Goal: Task Accomplishment & Management: Manage account settings

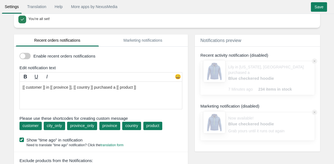
scroll to position [28, 0]
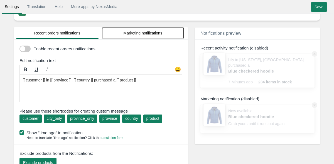
click at [145, 35] on link "Marketing notifications" at bounding box center [143, 33] width 83 height 12
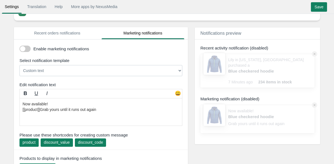
click at [61, 52] on div "Enable marketing notifications" at bounding box center [109, 49] width 152 height 9
click at [60, 48] on label "Enable marketing notifications" at bounding box center [107, 49] width 148 height 6
click at [24, 51] on span at bounding box center [24, 49] width 11 height 6
click at [19, 47] on input "checkbox" at bounding box center [19, 47] width 0 height 0
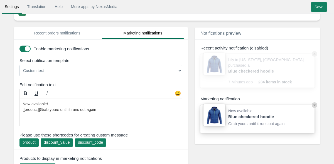
click at [35, 70] on select "Custom text [[discount_value]] OFF everything! Hurry, the offer expires soon! U…" at bounding box center [100, 70] width 163 height 11
select select "7"
click at [19, 65] on select "Custom text [[discount_value]] OFF everything! Hurry, the offer expires soon! U…" at bounding box center [100, 70] width 163 height 11
type textarea "Best sellers of the month:[[product]]"
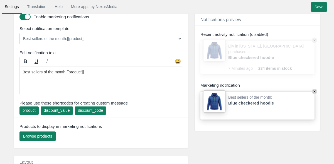
scroll to position [62, 0]
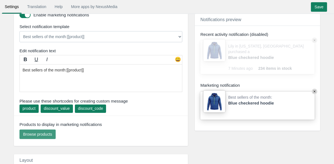
click at [51, 134] on span "Browse products" at bounding box center [37, 134] width 29 height 4
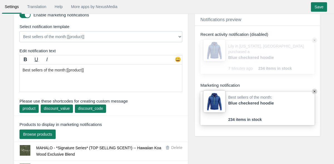
click at [147, 40] on select "Custom text [[discount_value]] OFF everything! Hurry, the offer expires soon! U…" at bounding box center [100, 36] width 163 height 11
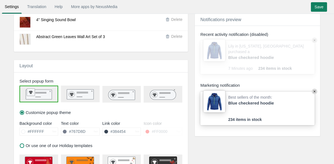
scroll to position [406, 0]
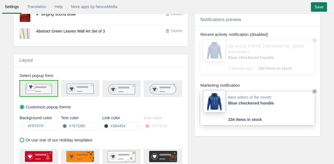
click at [80, 89] on rect at bounding box center [80, 89] width 27 height 10
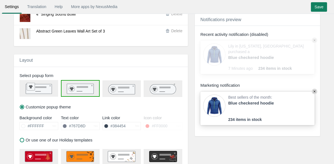
click at [113, 91] on circle at bounding box center [113, 90] width 6 height 6
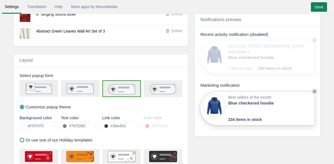
click at [149, 90] on icon at bounding box center [163, 88] width 38 height 11
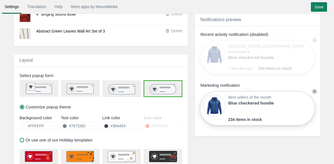
click at [112, 91] on icon at bounding box center [121, 89] width 27 height 10
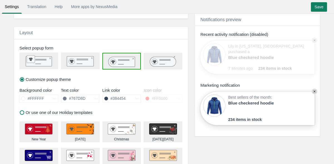
scroll to position [433, 0]
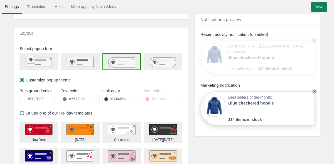
click at [38, 58] on rect at bounding box center [39, 62] width 26 height 10
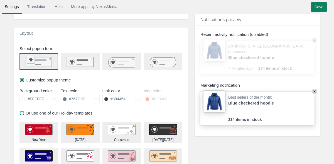
click at [154, 61] on icon at bounding box center [155, 62] width 4 height 3
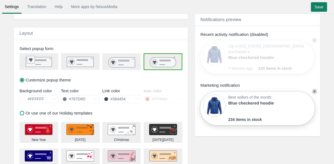
click at [45, 60] on rect at bounding box center [39, 62] width 26 height 10
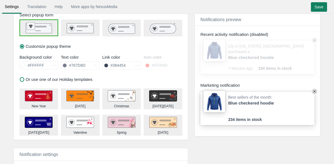
scroll to position [468, 0]
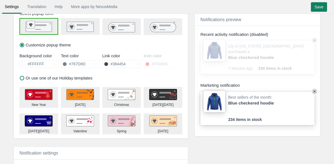
click at [80, 95] on img at bounding box center [80, 94] width 28 height 11
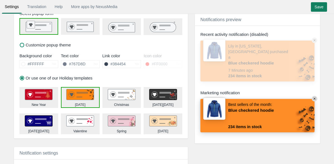
click at [28, 44] on label "Customize popup theme" at bounding box center [45, 45] width 51 height 6
click at [0, 0] on input "Customize popup theme" at bounding box center [0, 0] width 0 height 0
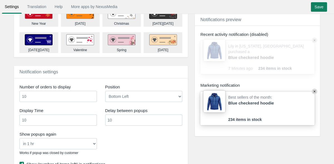
scroll to position [559, 0]
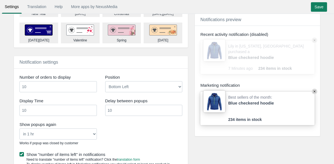
click at [89, 110] on input "10" at bounding box center [57, 110] width 77 height 11
click at [123, 107] on input "10" at bounding box center [143, 110] width 77 height 11
click at [120, 108] on input "10" at bounding box center [143, 110] width 77 height 11
drag, startPoint x: 124, startPoint y: 109, endPoint x: 107, endPoint y: 109, distance: 17.0
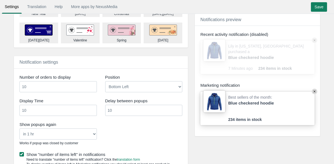
click at [107, 109] on input "10" at bounding box center [143, 110] width 77 height 11
click at [127, 109] on input "120" at bounding box center [143, 110] width 77 height 11
click at [138, 111] on input "120" at bounding box center [143, 110] width 77 height 11
drag, startPoint x: 117, startPoint y: 107, endPoint x: 107, endPoint y: 107, distance: 10.3
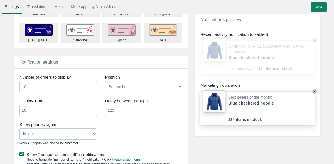
click at [107, 107] on input "120" at bounding box center [143, 110] width 77 height 11
type input "120"
click at [143, 83] on select "Bottom Left Bottom Right Top Left Top Right" at bounding box center [143, 86] width 77 height 11
select select "bottom_right"
click at [105, 81] on select "Bottom Left Bottom Right Top Left Top Right" at bounding box center [143, 86] width 77 height 11
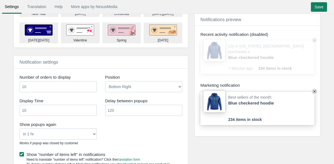
click at [92, 131] on select "Never in 1 hr in 4 hrs in 8 hrs in 24 hrs" at bounding box center [57, 134] width 77 height 11
select select "8"
click at [19, 129] on select "Never in 1 hr in 4 hrs in 8 hrs in 24 hrs" at bounding box center [57, 134] width 77 height 11
click at [120, 126] on div "Show popups again Never in 1 hr in 4 hrs in 8 hrs in 24 hrs Works if popup was …" at bounding box center [100, 134] width 171 height 28
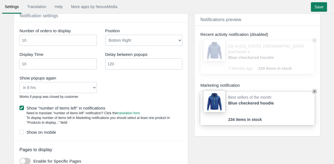
scroll to position [607, 0]
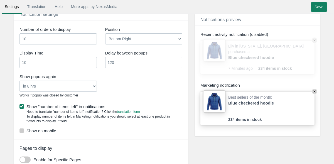
click at [35, 129] on label "Show on mobile" at bounding box center [100, 131] width 163 height 6
click at [56, 129] on input "Show on mobile" at bounding box center [56, 129] width 0 height 0
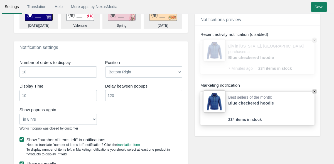
scroll to position [571, 0]
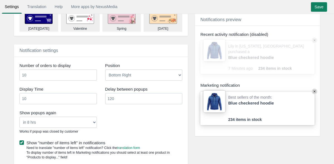
click at [35, 123] on select "Never in 1 hr in 4 hrs in 8 hrs in 24 hrs" at bounding box center [57, 122] width 77 height 11
click at [19, 117] on select "Never in 1 hr in 4 hrs in 8 hrs in 24 hrs" at bounding box center [57, 122] width 77 height 11
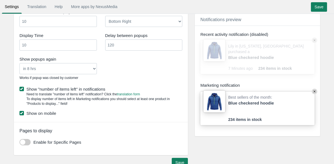
scroll to position [634, 0]
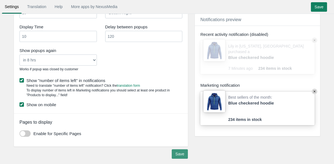
click at [175, 153] on input "Save" at bounding box center [180, 153] width 16 height 9
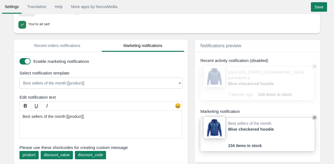
scroll to position [0, 0]
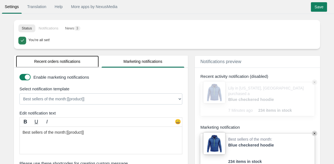
click at [72, 62] on link "Recent orders notifications" at bounding box center [57, 62] width 83 height 12
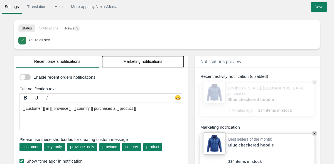
click at [132, 64] on link "Marketing notifications" at bounding box center [143, 62] width 83 height 12
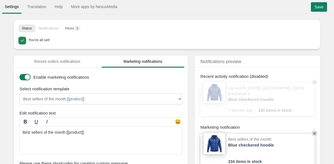
click at [88, 99] on select "Custom text [[discount_value]] OFF everything! Hurry, the offer expires soon! U…" at bounding box center [100, 99] width 163 height 11
select select "3"
click at [19, 94] on select "Custom text [[discount_value]] OFF everything! Hurry, the offer expires soon! U…" at bounding box center [100, 99] width 163 height 11
type textarea "[b]Happy holiday![/b] Make an order [DATE] and get a FREE gift!"
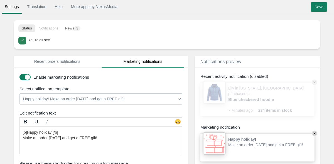
click at [27, 28] on button "Status" at bounding box center [26, 28] width 17 height 8
click at [33, 7] on link "Translation" at bounding box center [36, 7] width 25 height 10
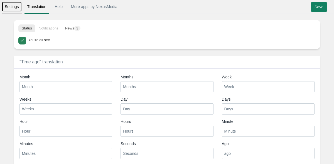
click at [17, 10] on link "Settings" at bounding box center [12, 7] width 20 height 10
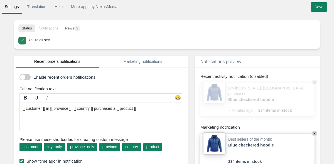
click at [239, 99] on div "Lily in [US_STATE], [GEOGRAPHIC_DATA] purchased a Blue checkered hoodie" at bounding box center [270, 96] width 84 height 22
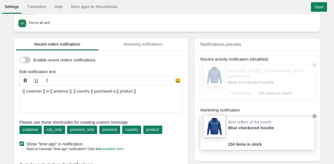
scroll to position [16, 0]
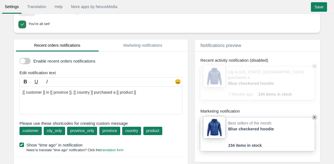
click at [24, 62] on span at bounding box center [24, 61] width 11 height 6
click at [19, 59] on input "checkbox" at bounding box center [19, 59] width 0 height 0
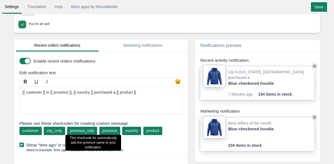
click at [87, 132] on div "province_only" at bounding box center [82, 131] width 24 height 6
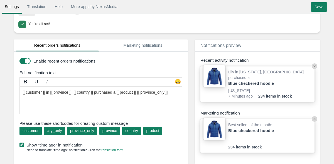
click at [63, 92] on textarea "[[ customer ]] in [[ province ]], [[ country ]] purchased a [[ product ]] [[ pr…" at bounding box center [100, 101] width 163 height 28
drag, startPoint x: 177, startPoint y: 93, endPoint x: 141, endPoint y: 93, distance: 36.2
click at [141, 93] on textarea "[[ customer ]] in [[ province ]], [[ country ]] purchased a [[ product ]] [[ pr…" at bounding box center [100, 101] width 163 height 28
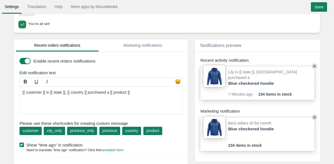
drag, startPoint x: 93, startPoint y: 93, endPoint x: 72, endPoint y: 92, distance: 21.2
click at [72, 92] on textarea "[[ customer ]] in [[ province ]], [[ country ]] purchased a [[ product ]] [[ pr…" at bounding box center [100, 101] width 163 height 28
click at [52, 92] on textarea "[[ customer ]] in [[ province ]], [[ country ]] purchased a [[ product ]] [[ pr…" at bounding box center [100, 101] width 163 height 28
drag, startPoint x: 70, startPoint y: 92, endPoint x: 53, endPoint y: 92, distance: 16.7
click at [53, 92] on textarea "[[ customer ]] in [[ province ]], [[ country ]] purchased a [[ product ]] [[ pr…" at bounding box center [100, 101] width 163 height 28
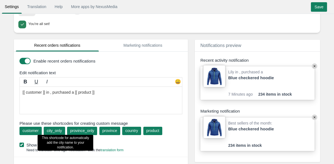
click at [55, 132] on div "city_only" at bounding box center [54, 131] width 15 height 6
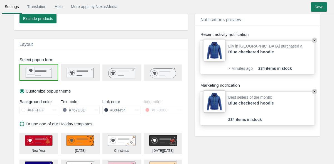
scroll to position [190, 0]
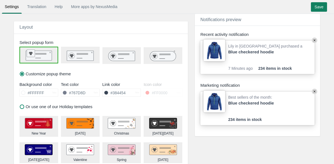
type textarea "[[ customer ]] in [[ city_only ]] purchased a [[ product ]]"
click at [84, 122] on img at bounding box center [80, 123] width 28 height 11
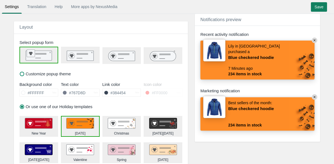
click at [118, 122] on img at bounding box center [122, 123] width 28 height 11
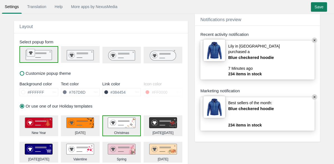
scroll to position [186, 0]
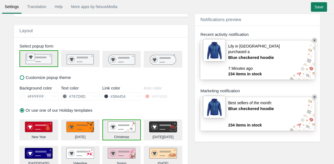
click at [40, 153] on img at bounding box center [39, 153] width 28 height 11
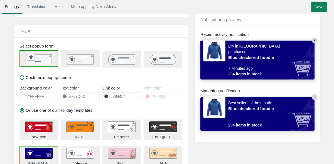
click at [45, 94] on input "#FFFFFF" at bounding box center [38, 97] width 27 height 8
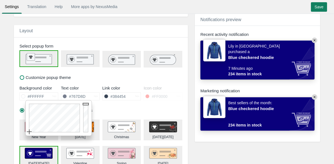
click at [82, 54] on div at bounding box center [80, 58] width 39 height 17
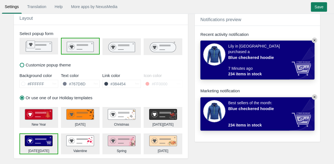
scroll to position [187, 0]
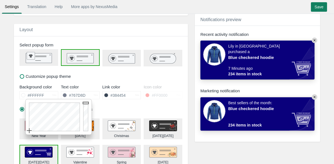
click at [36, 94] on input "#FFFFFF" at bounding box center [38, 96] width 27 height 8
drag, startPoint x: 33, startPoint y: 129, endPoint x: 25, endPoint y: 133, distance: 8.9
click at [28, 76] on label "Customize popup theme" at bounding box center [45, 76] width 51 height 6
click at [0, 0] on input "Customize popup theme" at bounding box center [0, 0] width 0 height 0
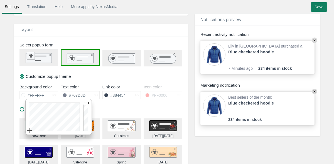
click at [44, 96] on input "#FFFFFF" at bounding box center [38, 96] width 27 height 8
drag, startPoint x: 85, startPoint y: 129, endPoint x: 84, endPoint y: 135, distance: 5.9
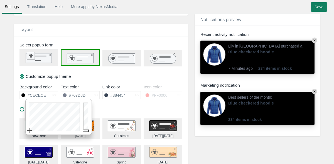
click at [86, 108] on div at bounding box center [87, 116] width 10 height 35
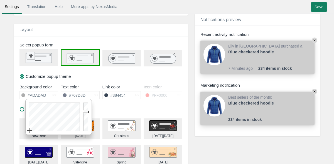
click at [87, 112] on div at bounding box center [87, 116] width 10 height 35
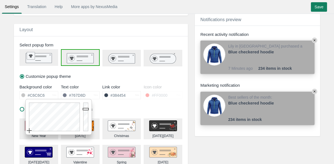
click at [87, 109] on div at bounding box center [87, 116] width 10 height 35
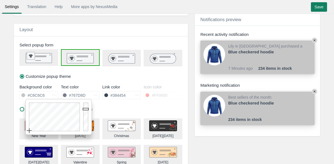
click at [111, 74] on div "Customize popup theme" at bounding box center [101, 59] width 174 height 46
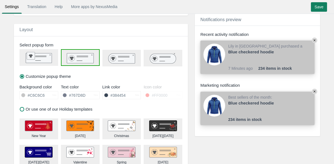
click at [43, 91] on div "#C6C6C6 hex" at bounding box center [38, 95] width 39 height 8
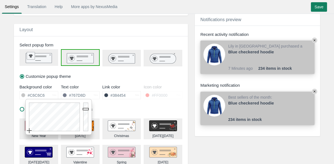
click at [43, 94] on input "#C6C6C6" at bounding box center [38, 96] width 27 height 8
type input "#000000"
drag, startPoint x: 86, startPoint y: 126, endPoint x: 86, endPoint y: 139, distance: 13.6
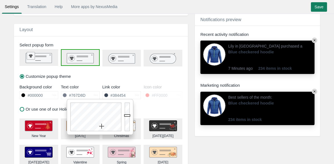
click at [90, 94] on input "#767D8D" at bounding box center [80, 96] width 27 height 8
drag, startPoint x: 92, startPoint y: 128, endPoint x: 66, endPoint y: 138, distance: 27.7
click at [81, 96] on input "#8D8D8D" at bounding box center [80, 96] width 27 height 8
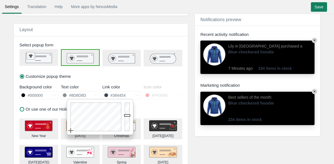
click at [81, 96] on input "#8D8D8D" at bounding box center [80, 96] width 27 height 8
drag, startPoint x: 79, startPoint y: 131, endPoint x: 63, endPoint y: 136, distance: 16.7
type input "#FFFFFF"
drag, startPoint x: 127, startPoint y: 115, endPoint x: 127, endPoint y: 94, distance: 21.2
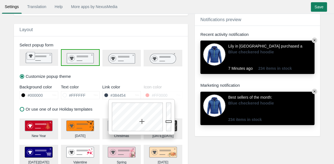
click at [119, 96] on input "#384454" at bounding box center [121, 96] width 27 height 8
drag, startPoint x: 143, startPoint y: 121, endPoint x: 129, endPoint y: 120, distance: 14.3
click at [129, 120] on div at bounding box center [137, 116] width 56 height 35
drag, startPoint x: 129, startPoint y: 120, endPoint x: 124, endPoint y: 108, distance: 13.2
click at [124, 108] on div at bounding box center [137, 116] width 56 height 35
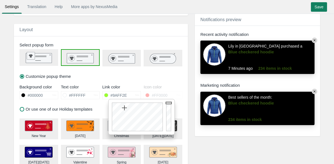
drag, startPoint x: 170, startPoint y: 122, endPoint x: 170, endPoint y: 98, distance: 23.7
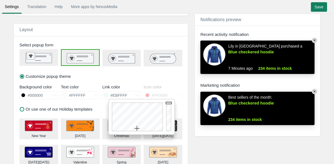
drag, startPoint x: 125, startPoint y: 109, endPoint x: 137, endPoint y: 129, distance: 22.5
click at [137, 129] on div at bounding box center [137, 116] width 56 height 35
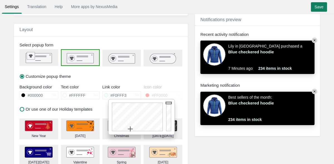
drag, startPoint x: 137, startPoint y: 129, endPoint x: 130, endPoint y: 129, distance: 6.4
click at [130, 129] on div at bounding box center [137, 116] width 56 height 35
drag, startPoint x: 131, startPoint y: 128, endPoint x: 126, endPoint y: 127, distance: 5.4
click at [126, 127] on div at bounding box center [137, 116] width 56 height 35
drag, startPoint x: 126, startPoint y: 127, endPoint x: 126, endPoint y: 122, distance: 5.0
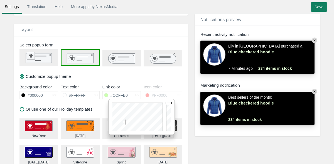
click at [126, 122] on div at bounding box center [137, 116] width 56 height 35
drag, startPoint x: 169, startPoint y: 104, endPoint x: 169, endPoint y: 112, distance: 8.6
click at [169, 112] on div at bounding box center [170, 116] width 10 height 35
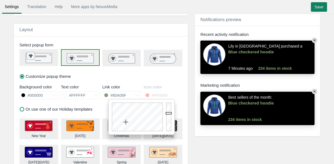
click at [169, 113] on div at bounding box center [170, 116] width 10 height 35
drag, startPoint x: 126, startPoint y: 123, endPoint x: 119, endPoint y: 126, distance: 7.5
click at [119, 126] on div at bounding box center [137, 116] width 56 height 35
type input "#C9C5A3"
drag, startPoint x: 170, startPoint y: 112, endPoint x: 170, endPoint y: 109, distance: 3.6
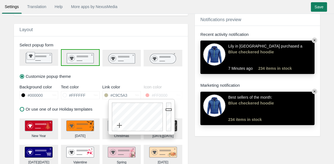
click at [170, 109] on div at bounding box center [170, 116] width 10 height 35
click at [142, 73] on div "Customize popup theme" at bounding box center [101, 59] width 174 height 46
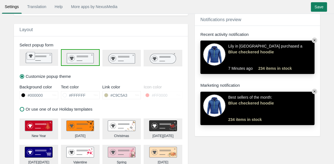
click at [127, 61] on icon at bounding box center [121, 59] width 27 height 10
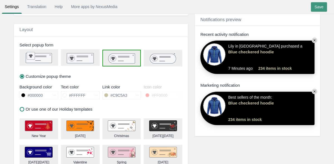
click at [322, 6] on input "Save" at bounding box center [319, 6] width 16 height 9
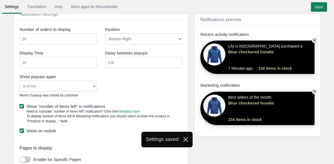
scroll to position [355, 0]
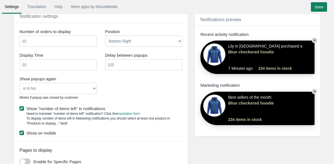
click at [115, 41] on select "Bottom Left Bottom Right Top Left Top Right" at bounding box center [143, 41] width 77 height 11
click at [113, 91] on div "Show popups again Never in 1 hr in 4 hrs in 8 hrs in 24 hrs Works if popup was …" at bounding box center [100, 89] width 171 height 28
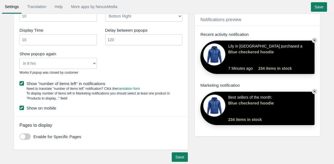
scroll to position [385, 0]
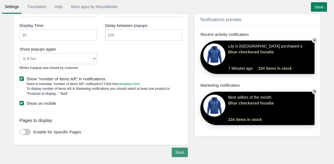
click at [180, 151] on input "Save" at bounding box center [180, 152] width 16 height 9
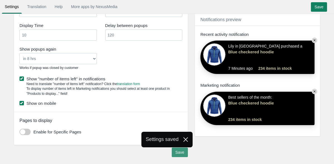
click at [183, 155] on input "Save" at bounding box center [180, 152] width 16 height 9
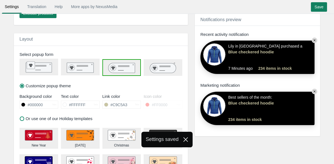
scroll to position [0, 0]
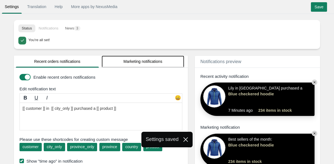
click at [124, 63] on link "Marketing notifications" at bounding box center [143, 62] width 83 height 12
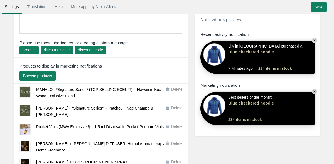
scroll to position [116, 0]
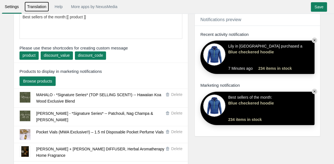
click at [38, 7] on link "Translation" at bounding box center [36, 7] width 25 height 10
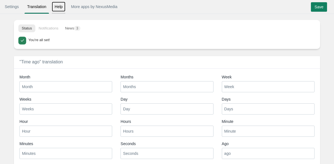
click at [62, 8] on link "Help" at bounding box center [59, 7] width 14 height 10
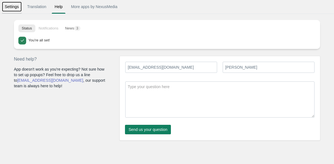
click at [14, 8] on link "Settings" at bounding box center [12, 7] width 20 height 10
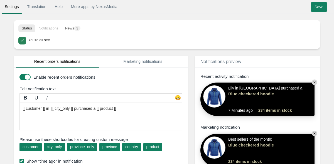
click at [232, 7] on div "Settings Translation Help More apps by NexusMedia • • • Save" at bounding box center [167, 7] width 332 height 9
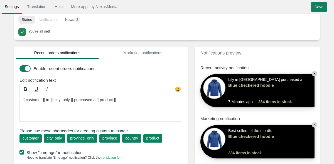
scroll to position [10, 0]
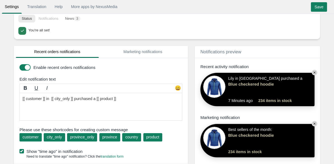
click at [141, 97] on textarea "[[ customer ]] in [[ city_only ]] purchased a [[ product ]]" at bounding box center [100, 107] width 163 height 28
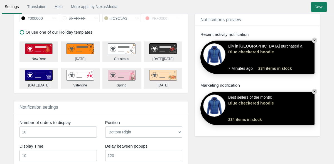
scroll to position [0, 0]
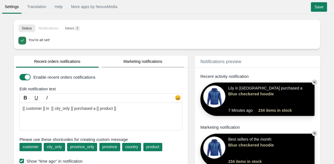
type textarea "[[ customer ]] in [[ city_only ]] purchased a [[ product ]]"
click at [130, 60] on link "Marketing notifications" at bounding box center [143, 62] width 83 height 12
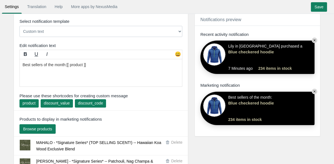
scroll to position [69, 0]
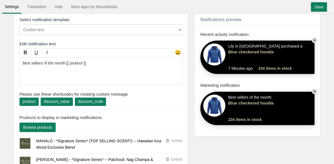
click at [218, 4] on div "Settings Translation Help More apps by NexusMedia • • • Save" at bounding box center [167, 7] width 332 height 9
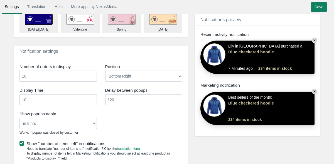
scroll to position [346, 0]
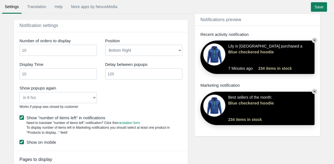
click at [126, 75] on input "120" at bounding box center [143, 73] width 77 height 11
type input "1"
type input "60"
click at [164, 91] on div "Show popups again Never in 1 hr in 4 hrs in 8 hrs in 24 hrs Works if popup was …" at bounding box center [100, 98] width 171 height 28
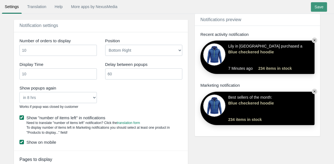
click at [323, 6] on input "Save" at bounding box center [319, 6] width 16 height 9
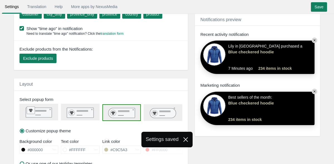
scroll to position [0, 0]
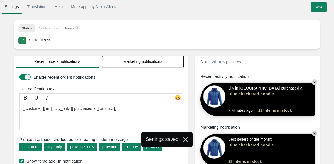
click at [128, 62] on link "Marketing notifications" at bounding box center [143, 62] width 83 height 12
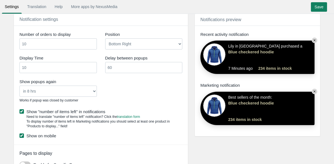
scroll to position [605, 0]
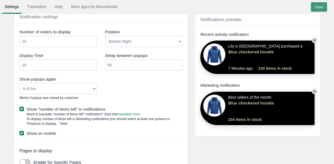
click at [323, 8] on input "Save" at bounding box center [319, 6] width 16 height 9
click at [72, 87] on select "Never in 1 hr in 4 hrs in 8 hrs in 24 hrs" at bounding box center [57, 88] width 77 height 11
select select "1"
click at [19, 83] on select "Never in 1 hr in 4 hrs in 8 hrs in 24 hrs" at bounding box center [57, 88] width 77 height 11
click at [144, 95] on div "Show popups again Never in 1 hr in 4 hrs in 8 hrs in 24 hrs Works if popup was …" at bounding box center [100, 89] width 171 height 28
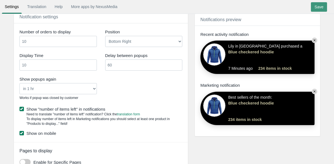
click at [316, 8] on input "Save" at bounding box center [319, 6] width 16 height 9
click at [128, 63] on input "60" at bounding box center [143, 65] width 77 height 11
type input "6"
type input "20"
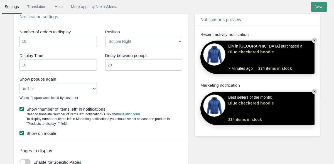
click at [319, 6] on input "Save" at bounding box center [319, 6] width 16 height 9
click at [315, 40] on circle at bounding box center [315, 41] width 6 height 6
click at [314, 43] on circle at bounding box center [315, 41] width 6 height 6
click at [318, 6] on input "Save" at bounding box center [319, 6] width 16 height 9
click at [323, 10] on input "Save" at bounding box center [319, 6] width 16 height 9
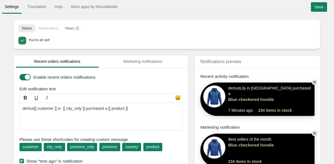
type textarea "derlust[[ customer ]] in [[ city_only ]] purchased a [[ product ]]"
